Goal: Information Seeking & Learning: Learn about a topic

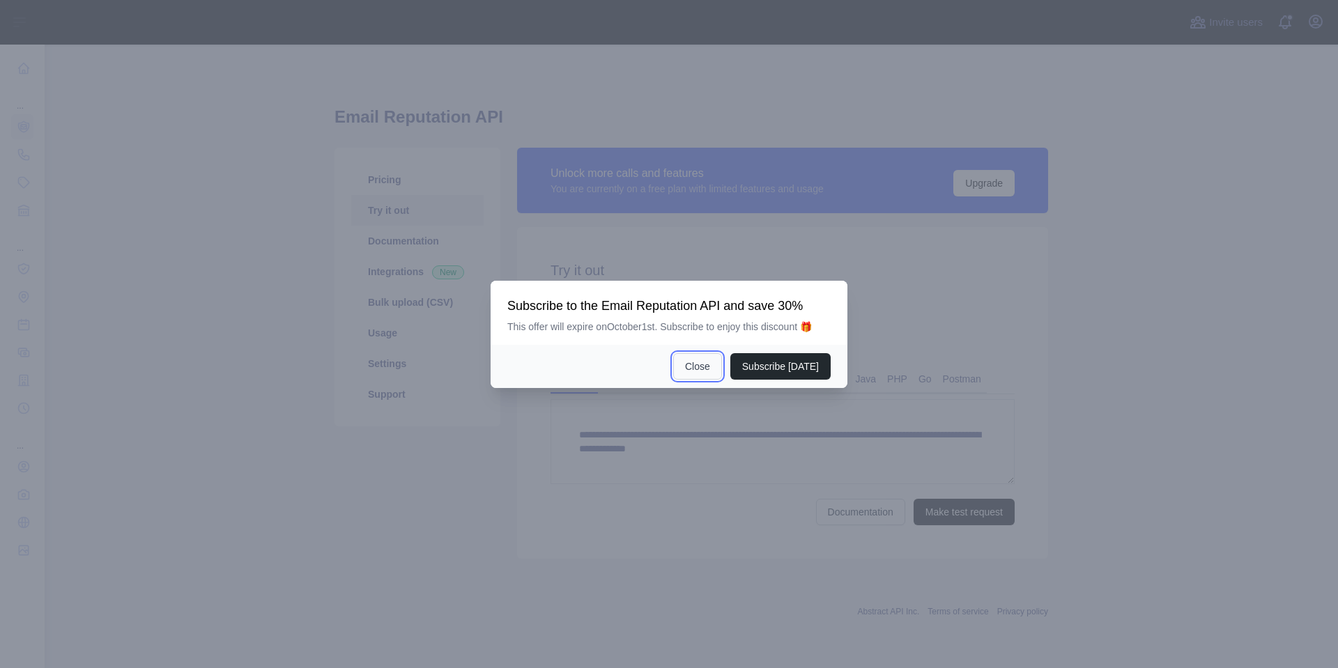
click at [711, 367] on button "Close" at bounding box center [697, 366] width 49 height 26
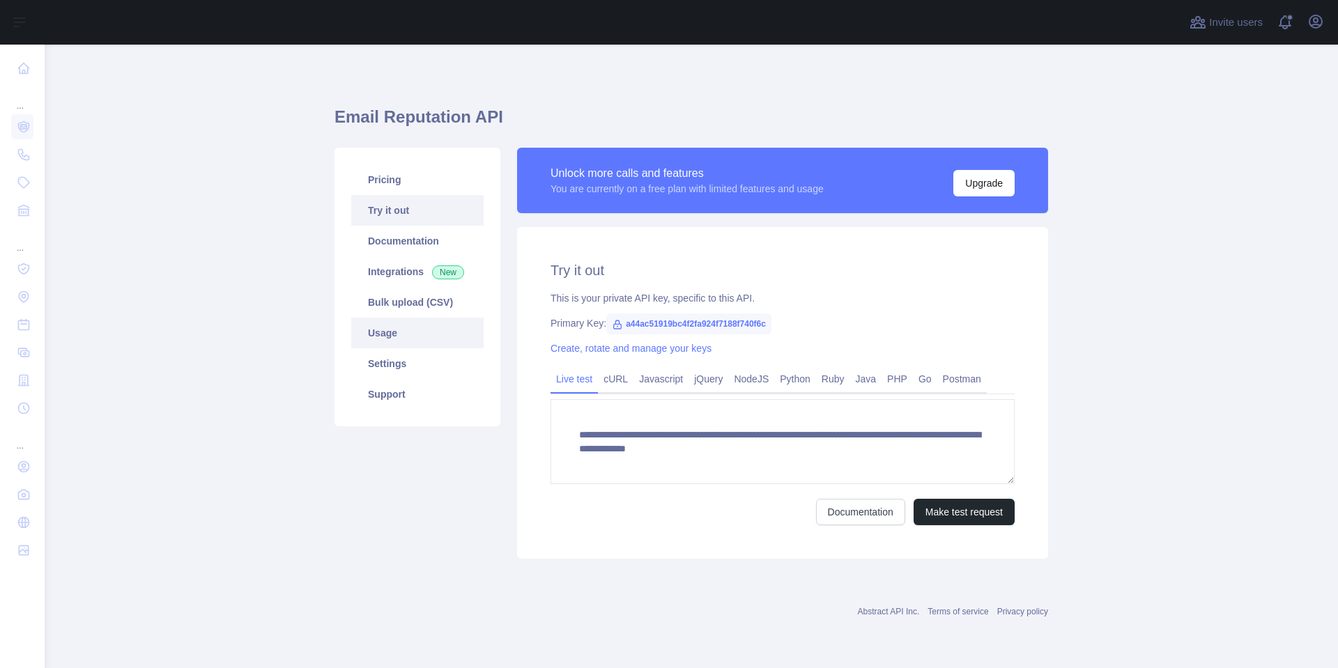
click at [393, 321] on link "Usage" at bounding box center [417, 333] width 132 height 31
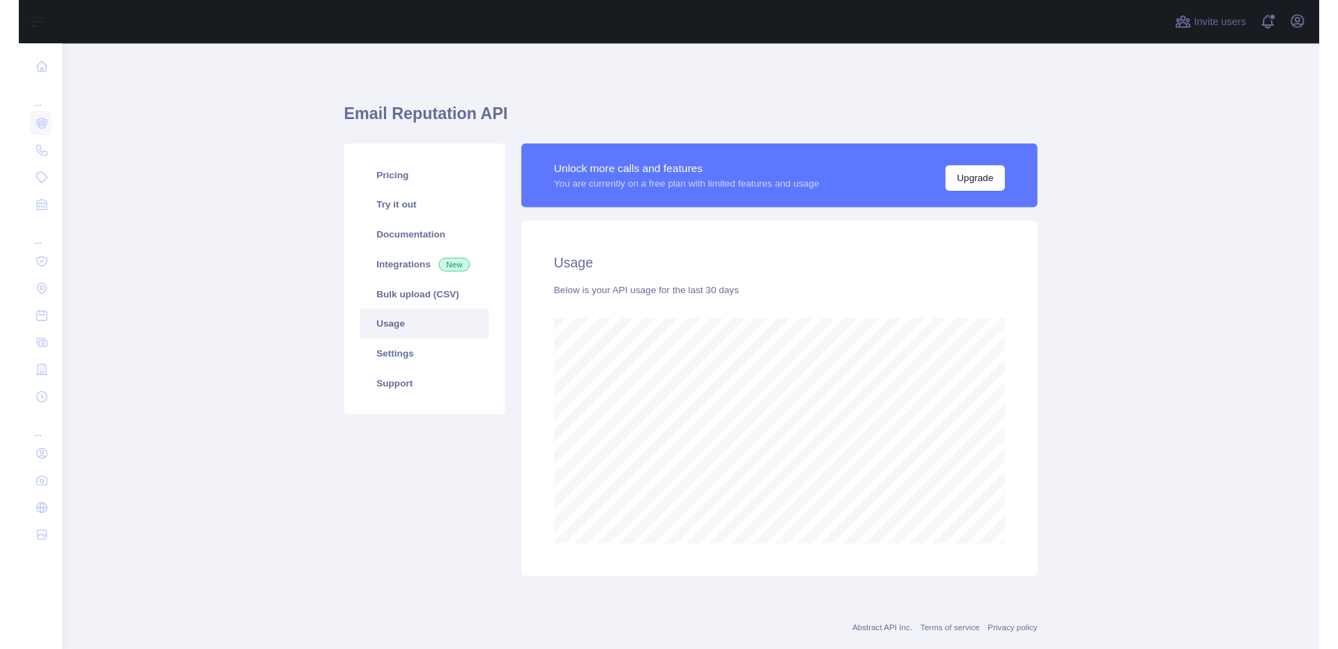
scroll to position [624, 1283]
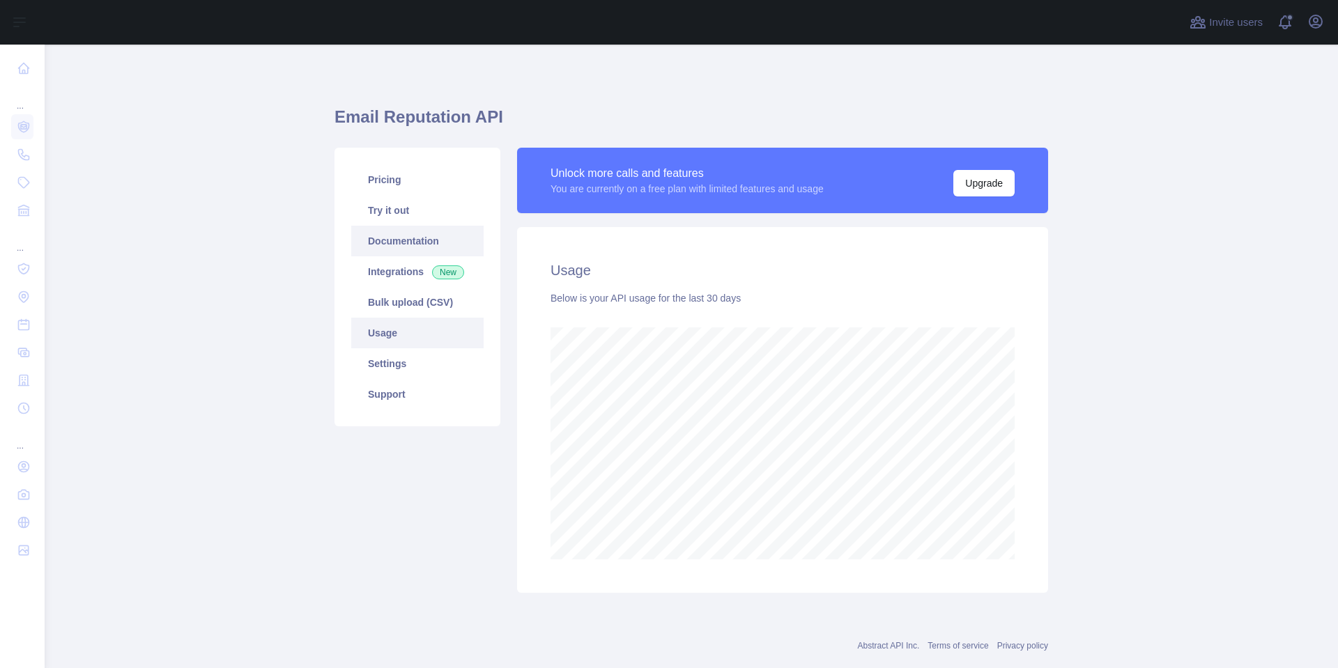
click at [389, 243] on link "Documentation" at bounding box center [417, 241] width 132 height 31
click at [391, 216] on link "Try it out" at bounding box center [417, 210] width 132 height 31
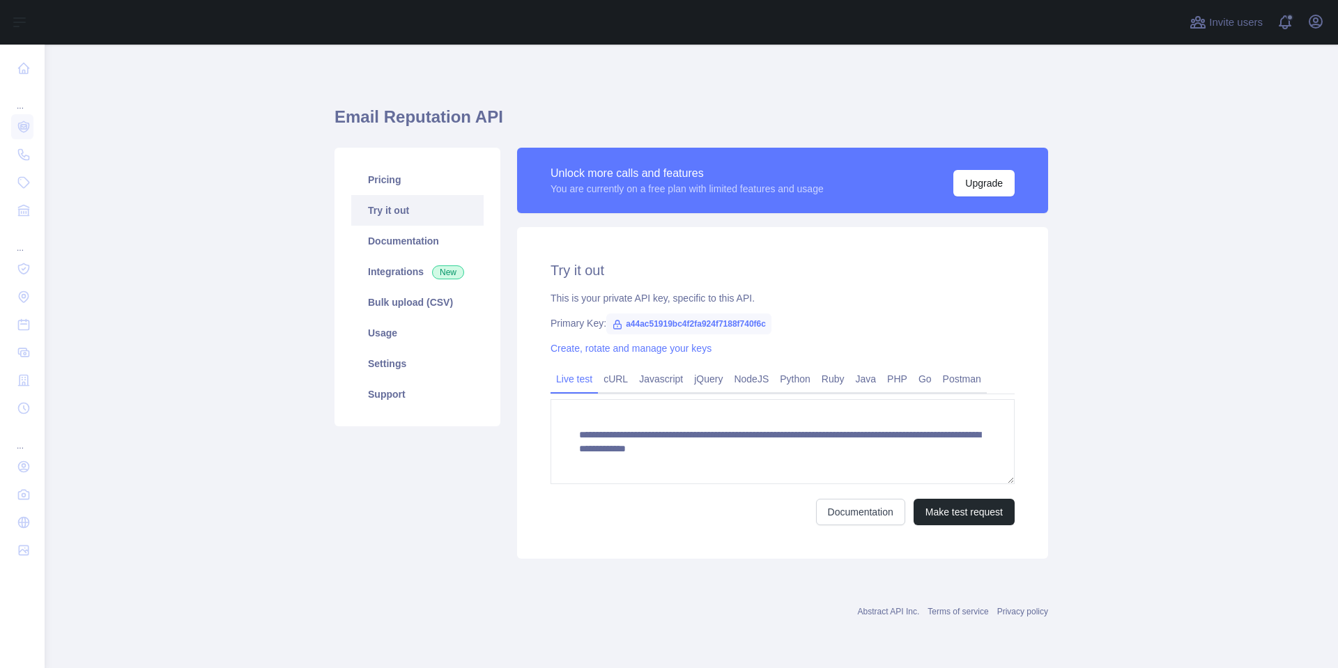
click at [379, 546] on div "Pricing Try it out Documentation Integrations New Bulk upload (CSV) Usage Setti…" at bounding box center [417, 353] width 183 height 411
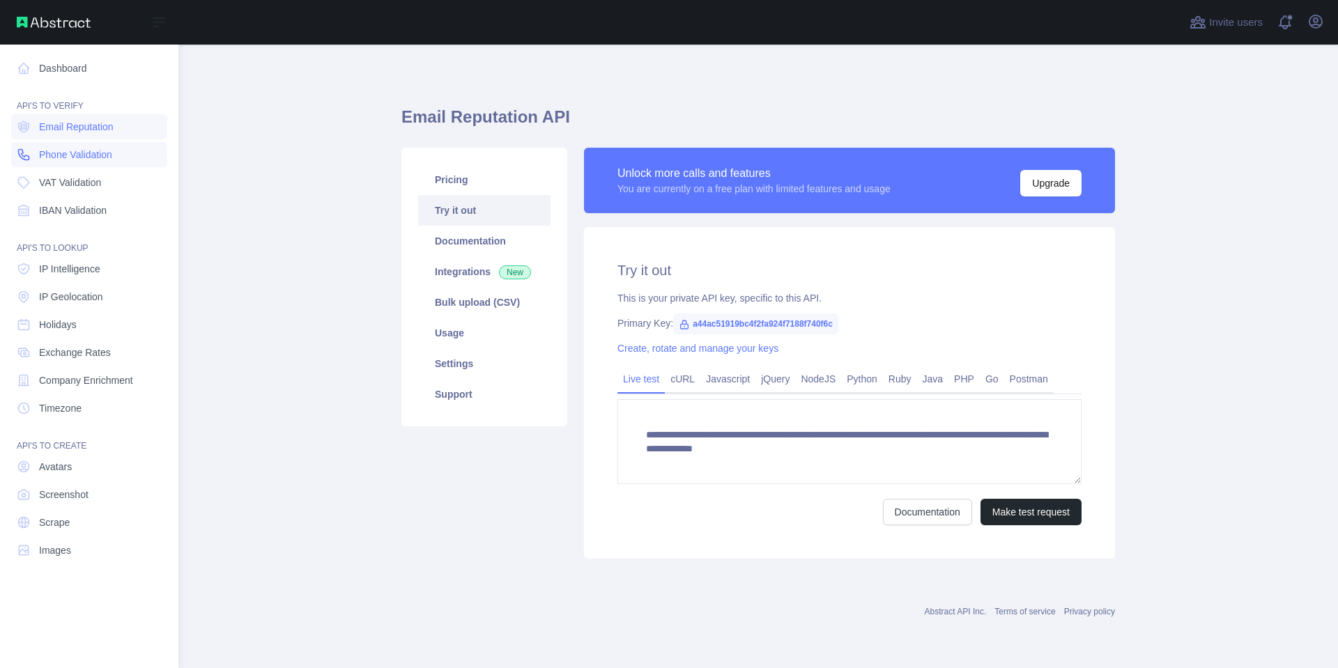
click at [100, 150] on span "Phone Validation" at bounding box center [75, 155] width 73 height 14
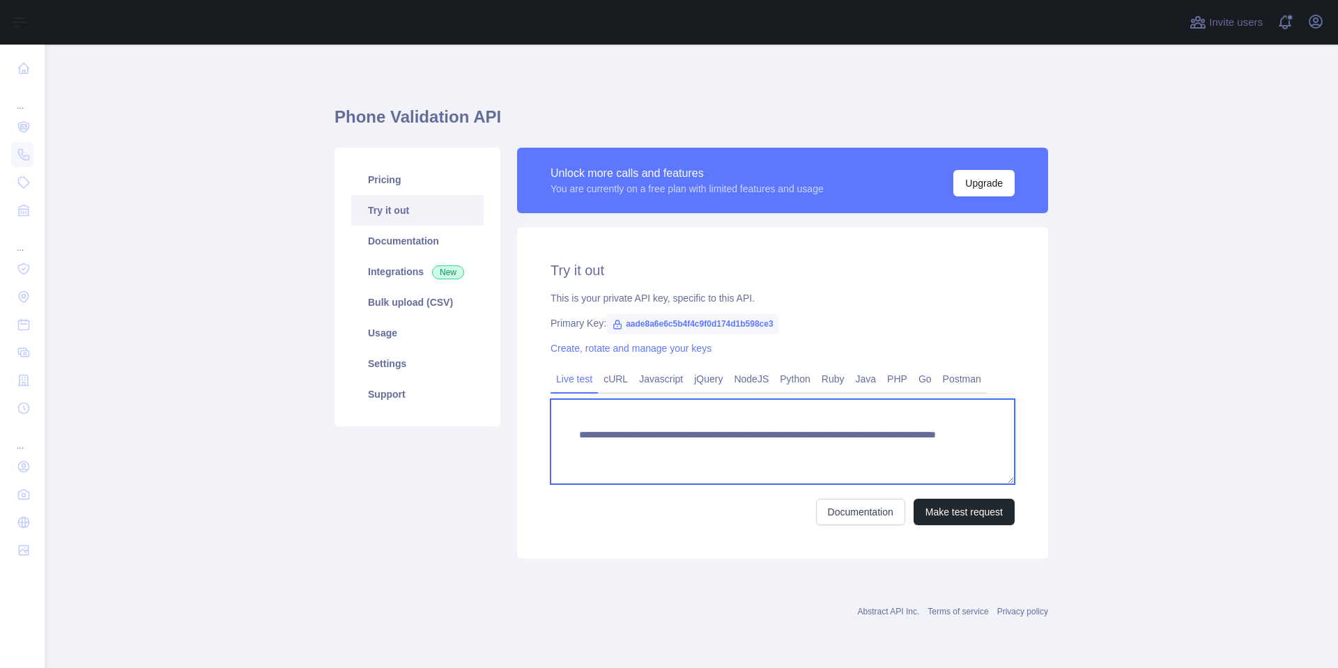
click at [655, 443] on textarea "**********" at bounding box center [782, 441] width 464 height 85
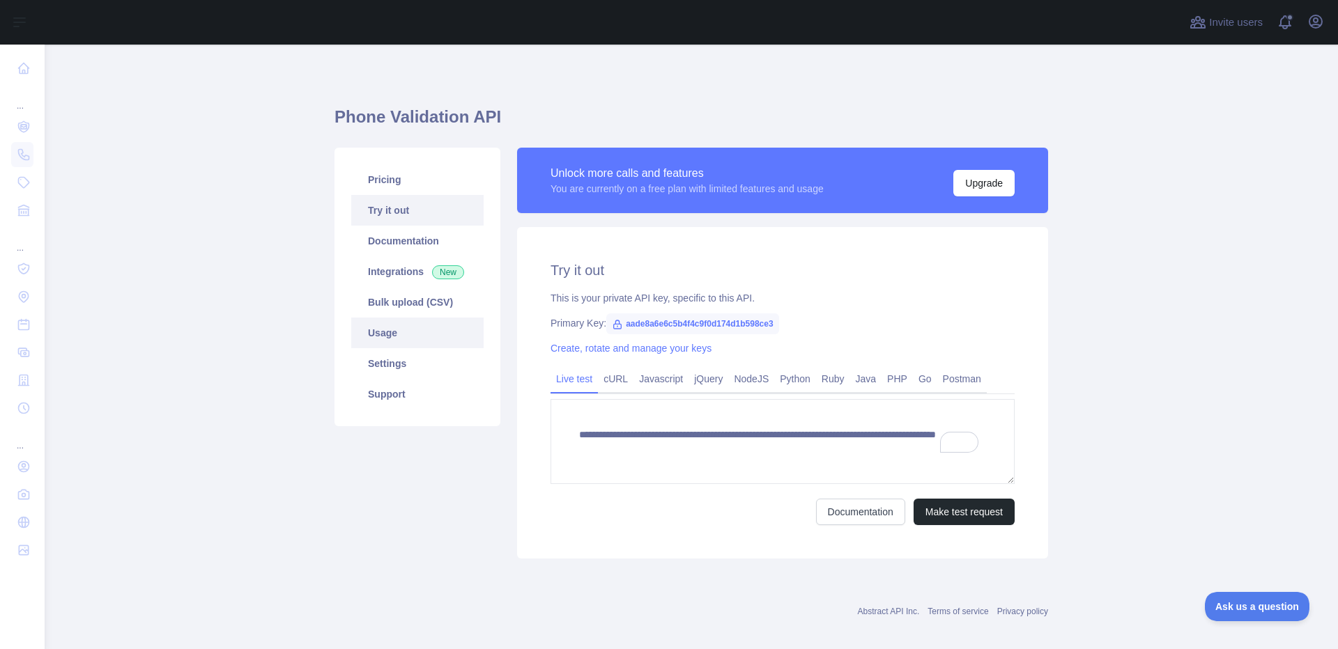
click at [415, 330] on link "Usage" at bounding box center [417, 333] width 132 height 31
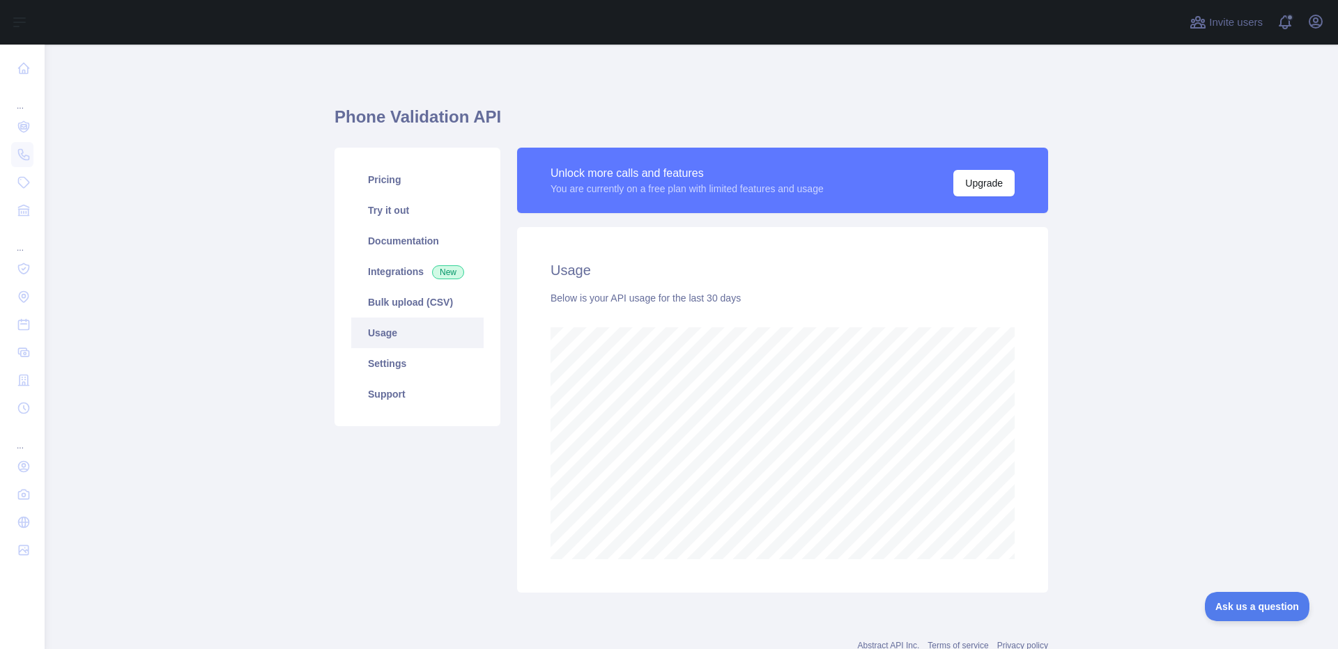
scroll to position [605, 1283]
click at [404, 183] on link "Pricing" at bounding box center [417, 179] width 132 height 31
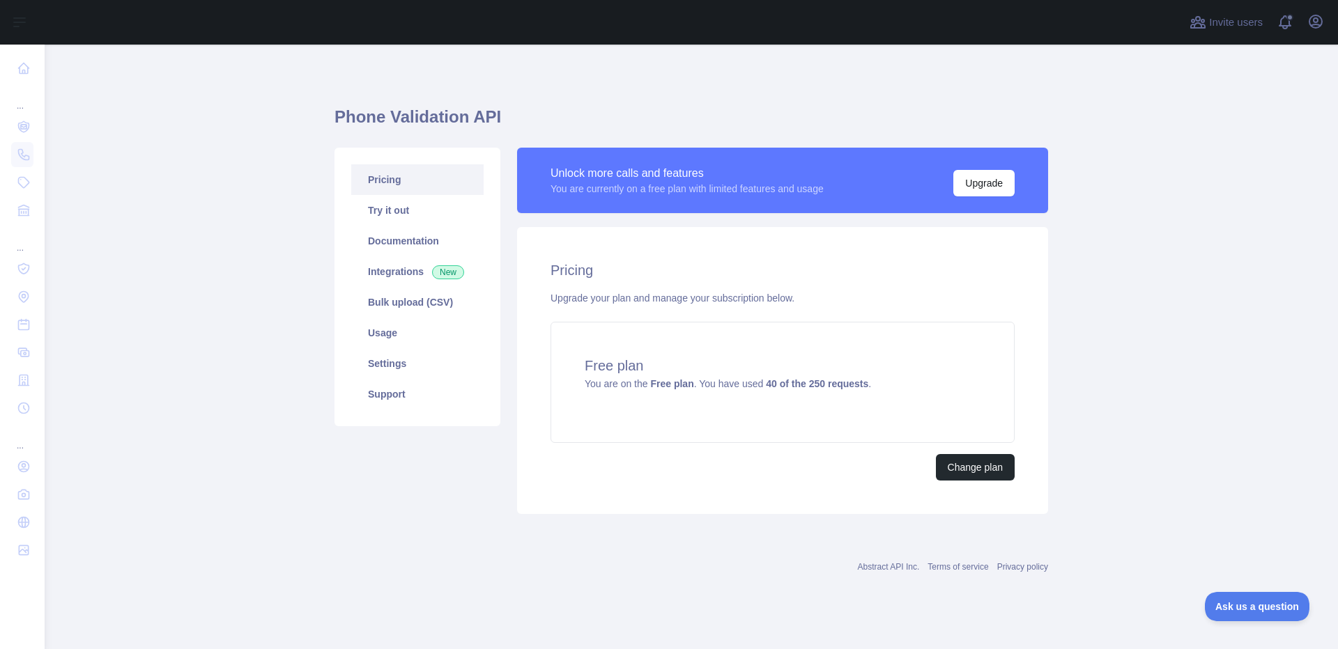
click at [1217, 206] on main "Phone Validation API Pricing Try it out Documentation Integrations New Bulk upl…" at bounding box center [691, 347] width 1293 height 605
